Goal: Find specific fact: Find specific fact

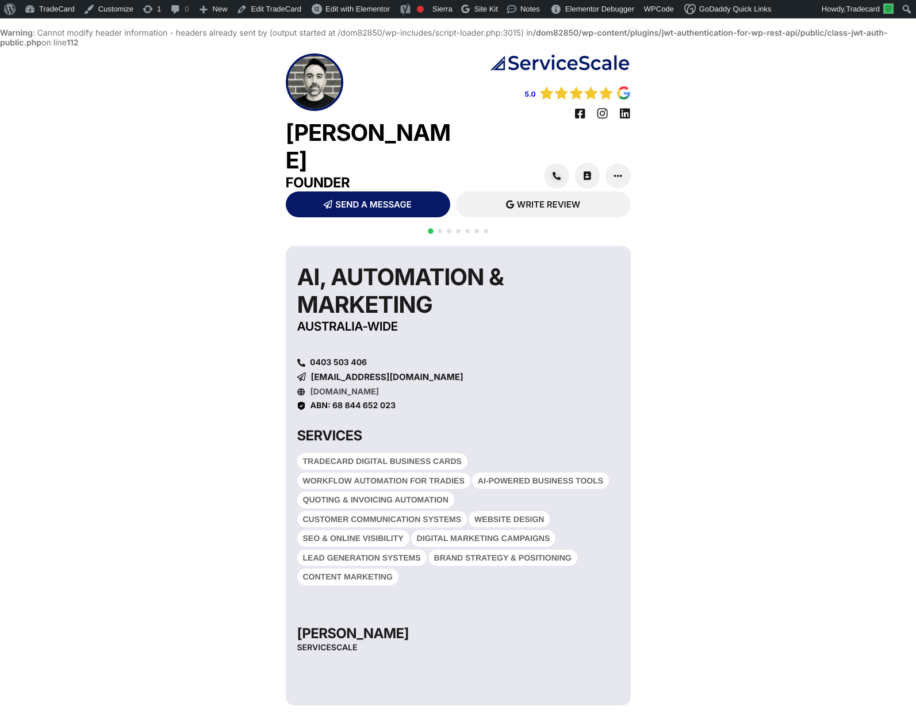
scroll to position [29, 0]
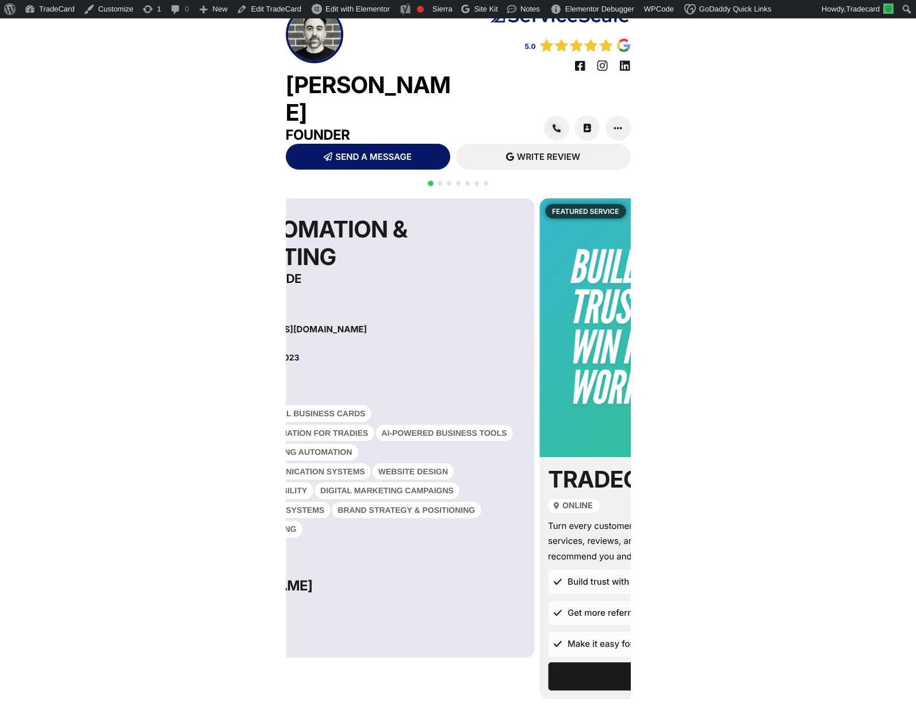
click at [371, 354] on h6 "ABN: 68 844 652 023" at bounding box center [368, 358] width 309 height 8
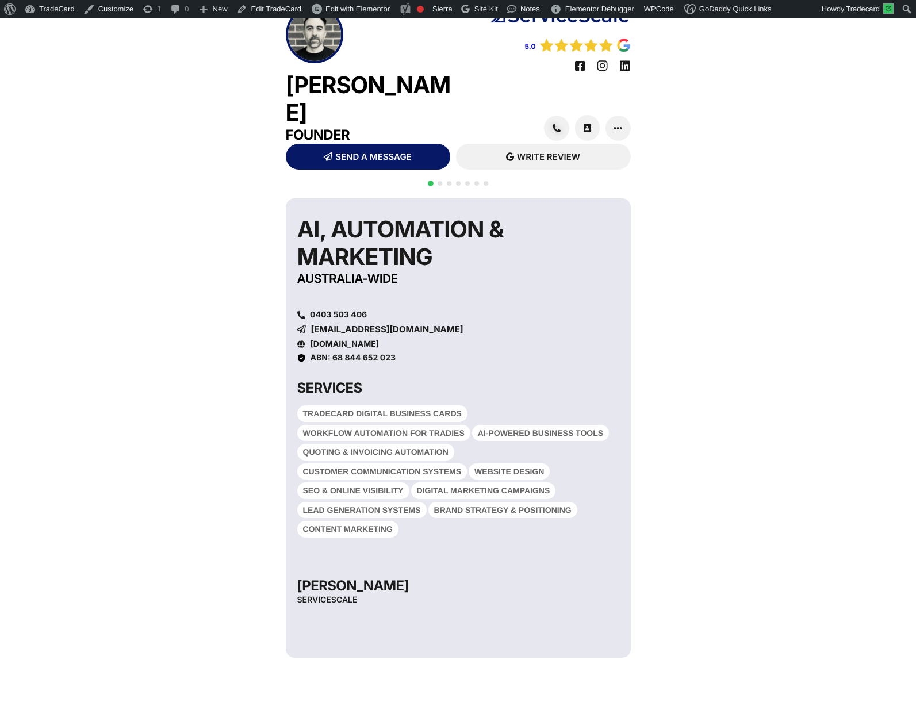
click at [386, 353] on span "ABN: 68 844 652 023" at bounding box center [353, 358] width 86 height 10
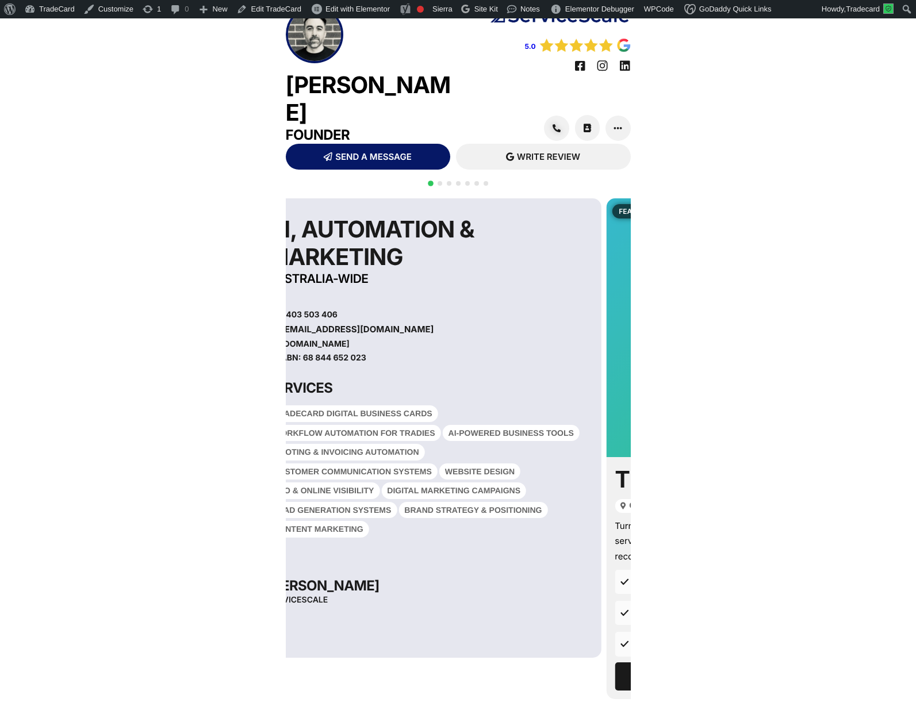
click at [366, 353] on span "ABN: 68 844 652 023" at bounding box center [324, 358] width 86 height 10
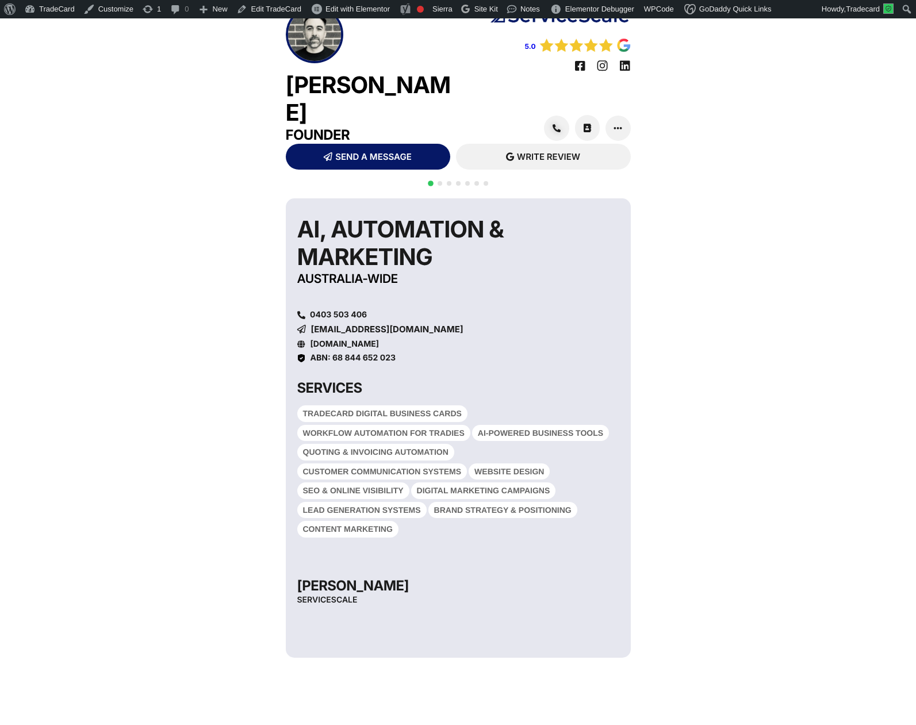
click at [338, 353] on span "ABN: 68 844 652 023" at bounding box center [353, 358] width 86 height 10
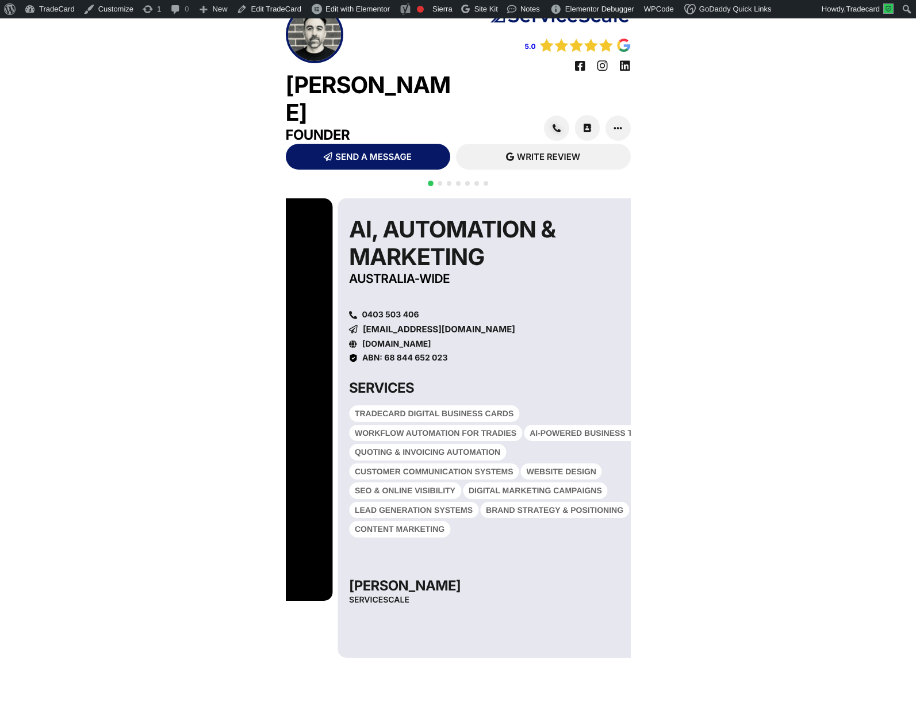
click at [383, 353] on span "ABN: 68 844 652 023" at bounding box center [405, 358] width 86 height 10
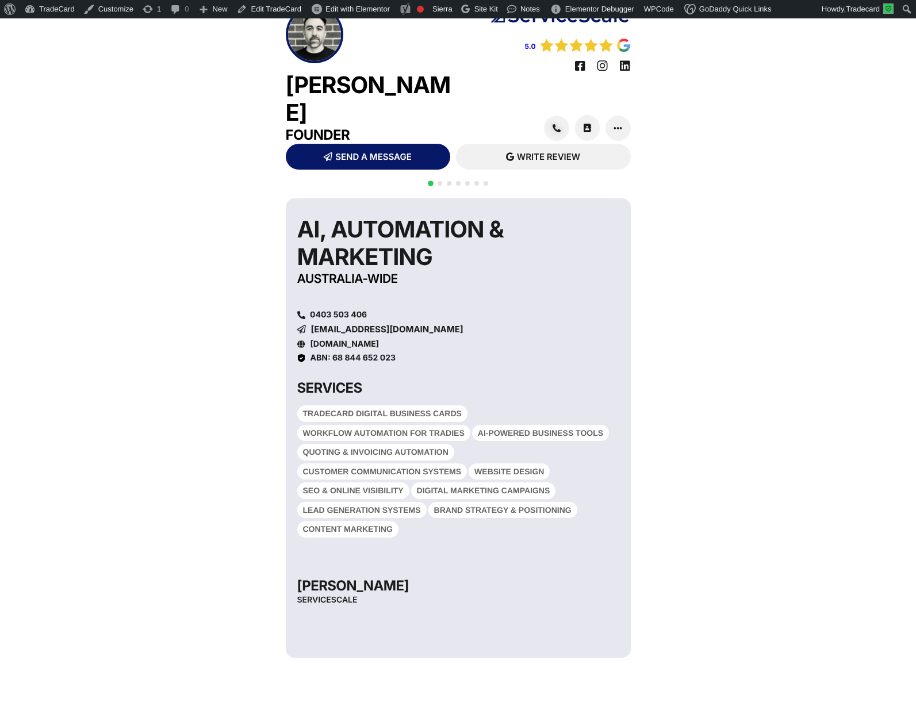
click at [396, 354] on h6 "ABN: 68 844 652 023" at bounding box center [464, 358] width 309 height 8
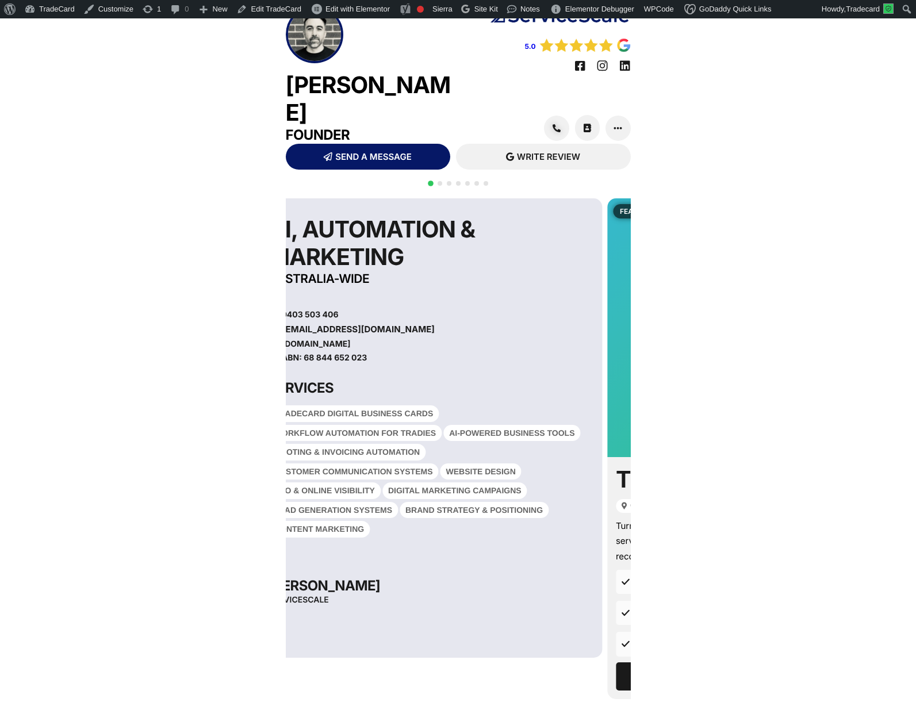
click at [367, 353] on span "ABN: 68 844 652 023" at bounding box center [325, 358] width 86 height 10
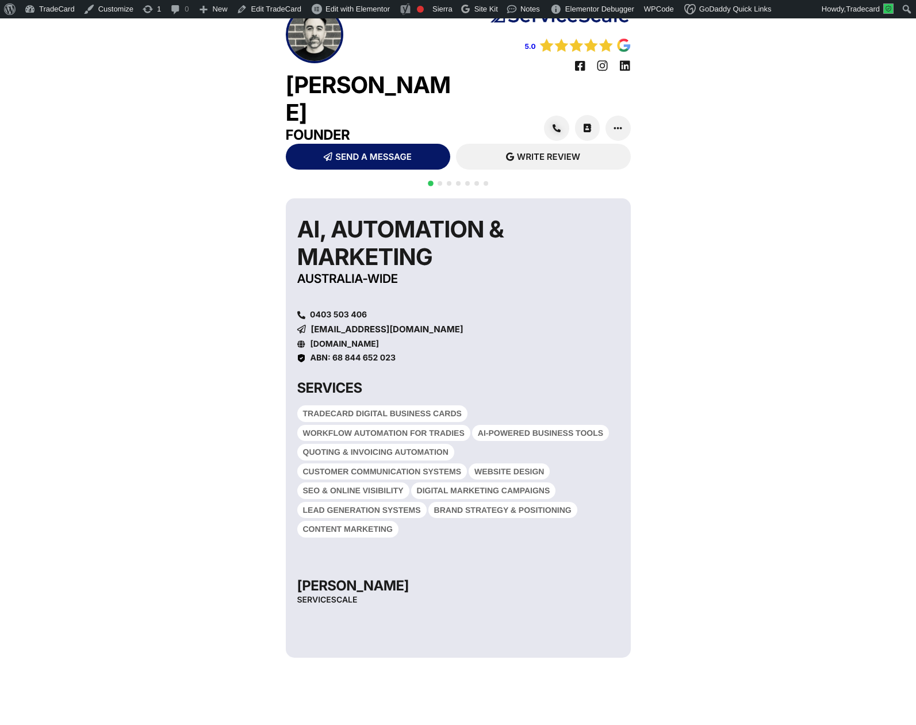
click at [331, 353] on span "ABN: 68 844 652 023" at bounding box center [353, 358] width 86 height 10
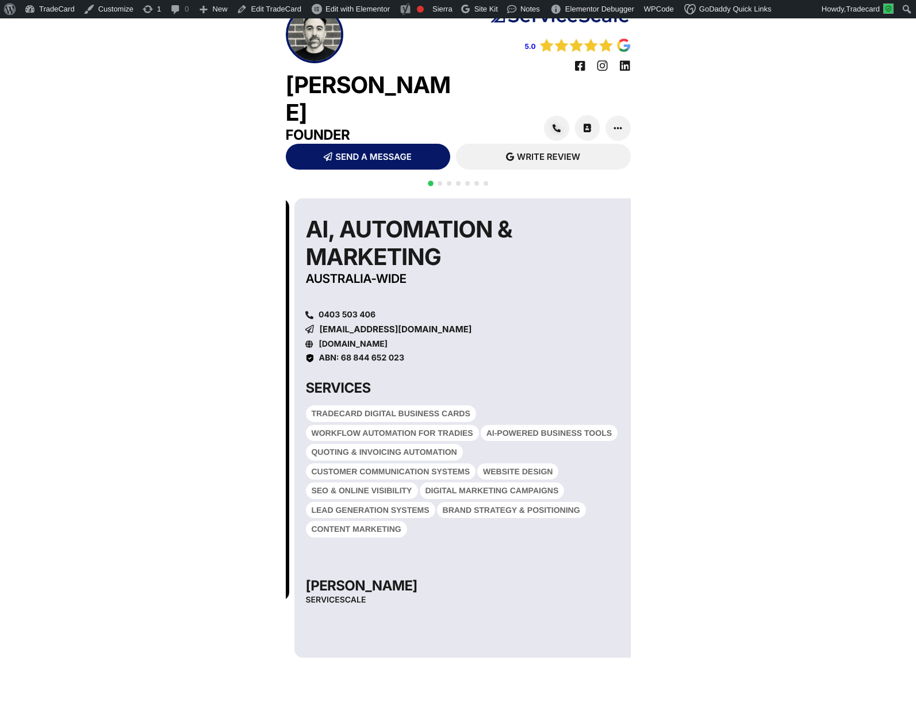
click at [344, 353] on span "ABN: 68 844 652 023" at bounding box center [362, 358] width 86 height 10
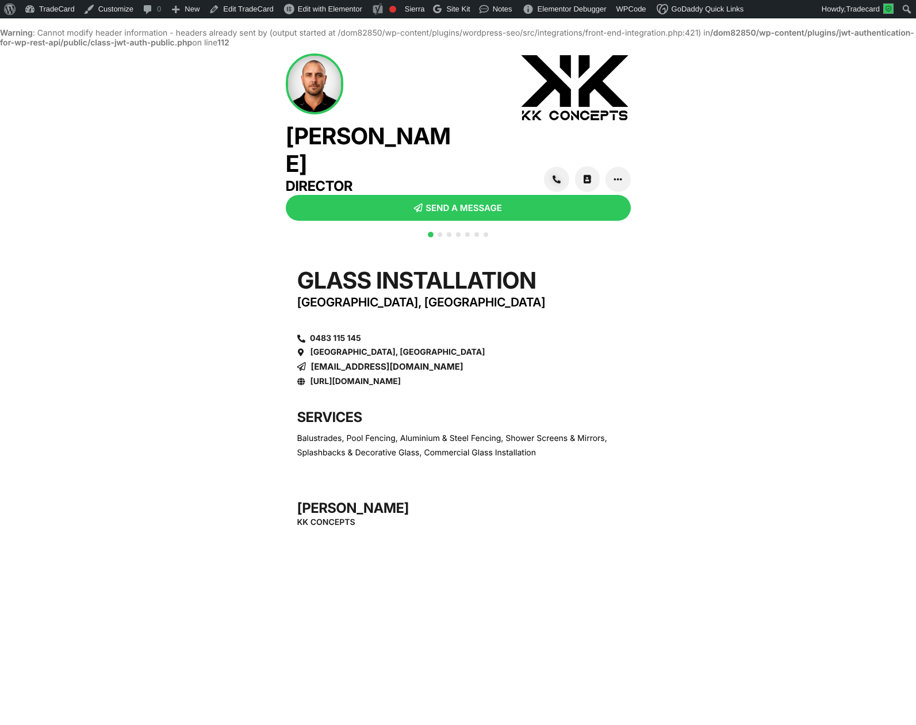
scroll to position [29, 0]
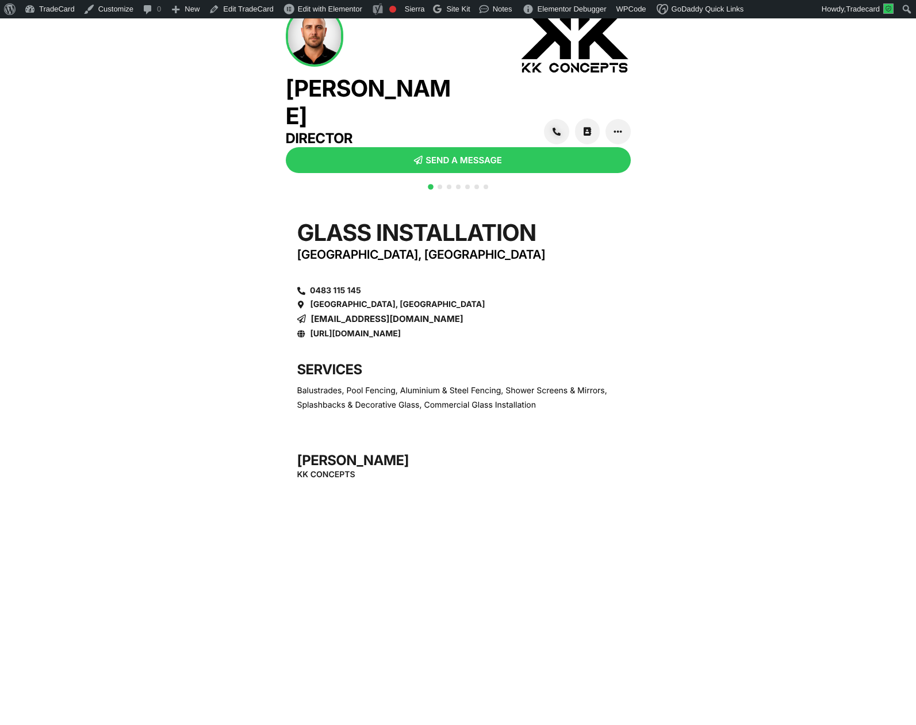
click at [446, 186] on div at bounding box center [458, 193] width 64 height 22
click at [441, 186] on div at bounding box center [458, 193] width 64 height 22
click at [440, 185] on span "Go to slide 2" at bounding box center [440, 187] width 5 height 5
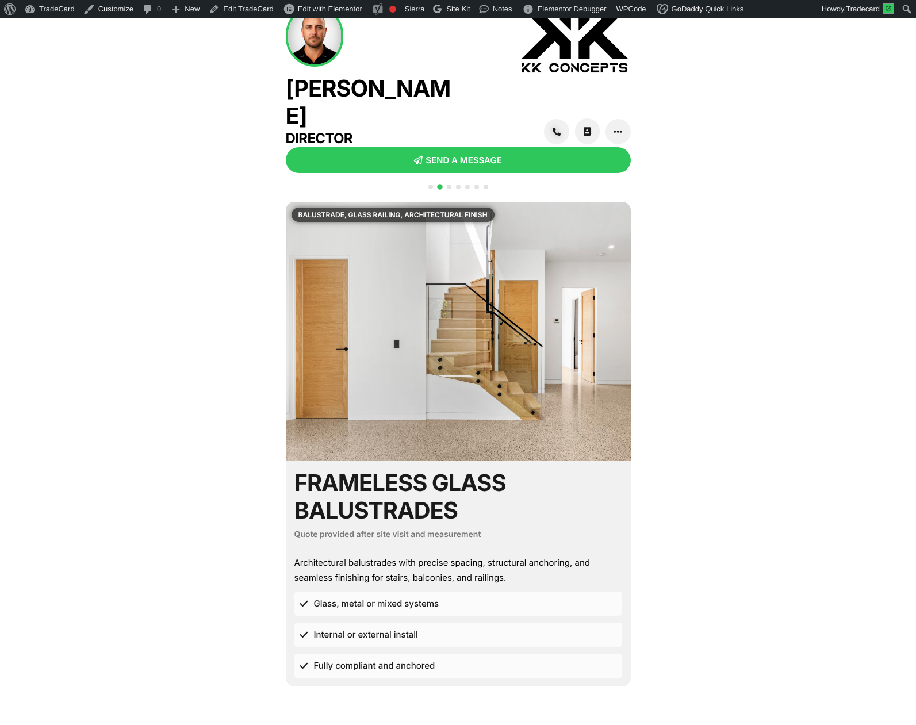
click at [449, 185] on span "Go to slide 3" at bounding box center [449, 187] width 5 height 5
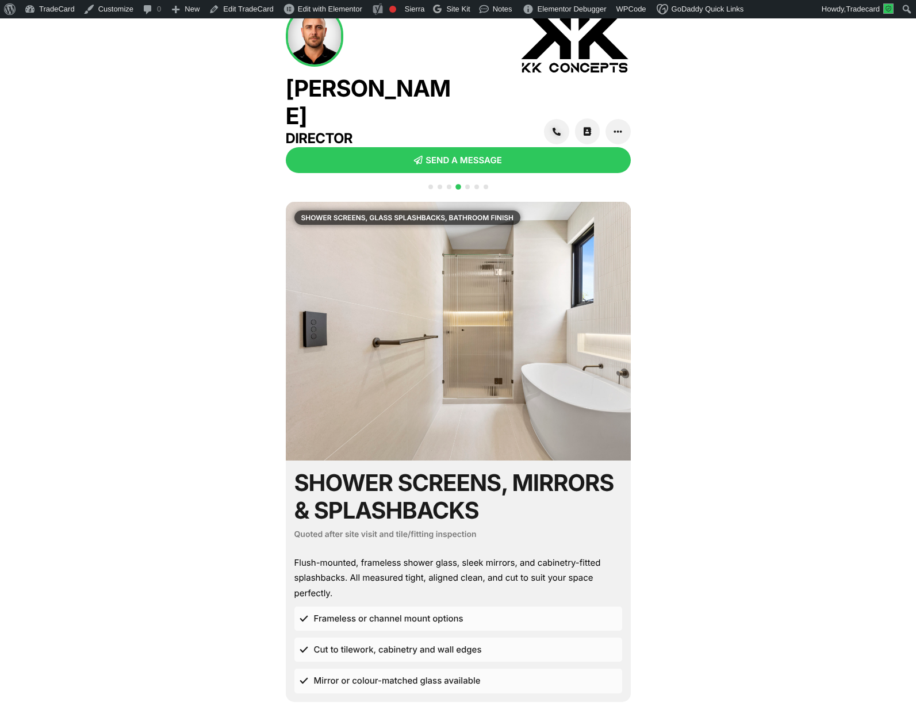
click at [370, 73] on div "Kade Carey Director" at bounding box center [372, 76] width 172 height 141
